Goal: Communication & Community: Answer question/provide support

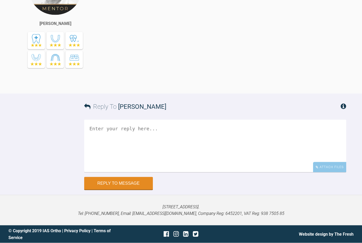
scroll to position [861, 0]
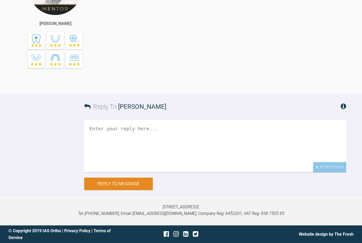
click at [104, 190] on button "Reply to Message" at bounding box center [118, 184] width 69 height 13
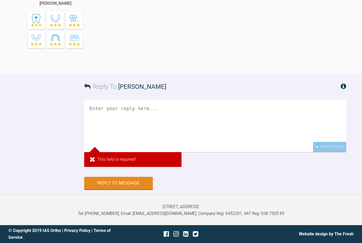
click at [96, 152] on textarea at bounding box center [215, 126] width 262 height 53
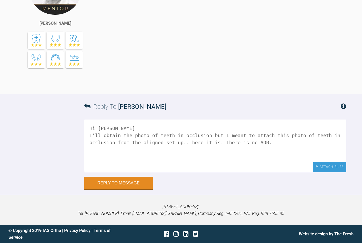
type textarea "Hi [PERSON_NAME] I’ll obtain the photo of teeth in occlusion but I meant to att…"
click at [336, 172] on div "Attach Files" at bounding box center [329, 167] width 33 height 10
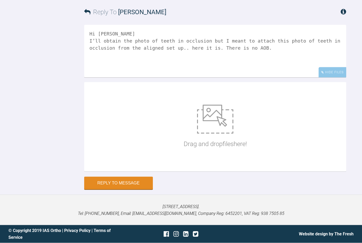
scroll to position [949, 0]
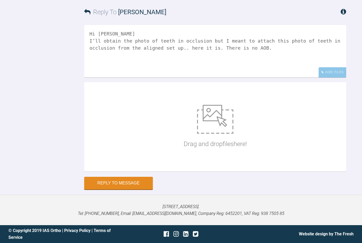
click at [211, 134] on img at bounding box center [215, 119] width 36 height 29
type input "C:\fakepath\IMG_1831.jpeg"
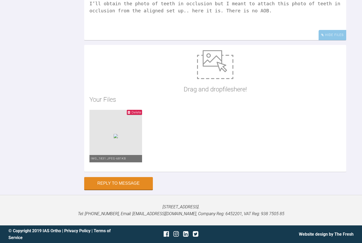
click at [317, 40] on textarea "Hi [PERSON_NAME] I’ll obtain the photo of teeth in occlusion but I meant to att…" at bounding box center [215, 14] width 262 height 53
click at [93, 40] on textarea "Hi [PERSON_NAME] I’ll obtain the photo of teeth in occlusion but I meant to att…" at bounding box center [215, 14] width 262 height 53
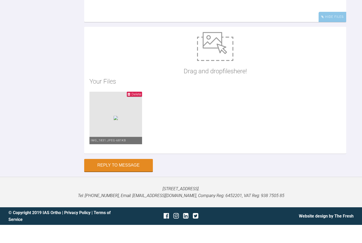
scroll to position [1022, 0]
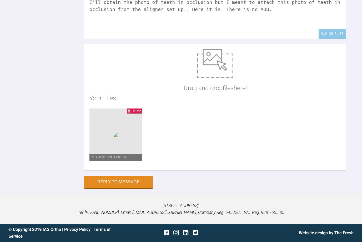
type textarea "Hi [PERSON_NAME] I’ll obtain the photo of teeth in occlusion but I meant to att…"
click at [258, 120] on ul "Delete IMG_1831.jpeg - 681KB" at bounding box center [214, 138] width 251 height 57
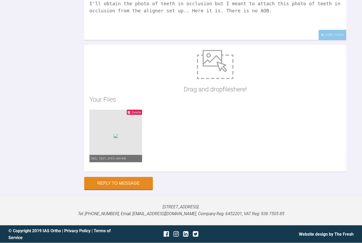
scroll to position [974, 0]
click at [257, 156] on div "Your Files Delete IMG_1831.jpeg - 681KB" at bounding box center [214, 131] width 251 height 72
click at [118, 138] on img at bounding box center [116, 136] width 4 height 4
drag, startPoint x: 133, startPoint y: 231, endPoint x: 133, endPoint y: 237, distance: 6.0
click at [133, 190] on button "Reply to Message" at bounding box center [118, 183] width 69 height 13
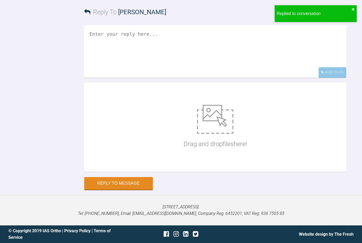
scroll to position [1066, 0]
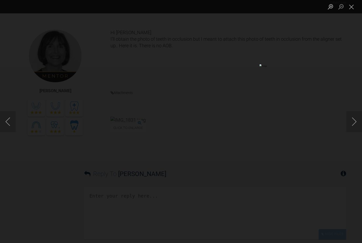
scroll to position [872, 0]
click at [350, 10] on button "Close lightbox" at bounding box center [351, 6] width 11 height 9
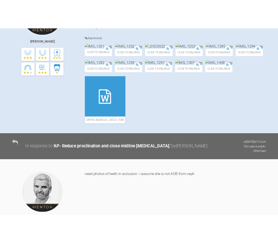
scroll to position [244, 0]
